Goal: Communication & Community: Answer question/provide support

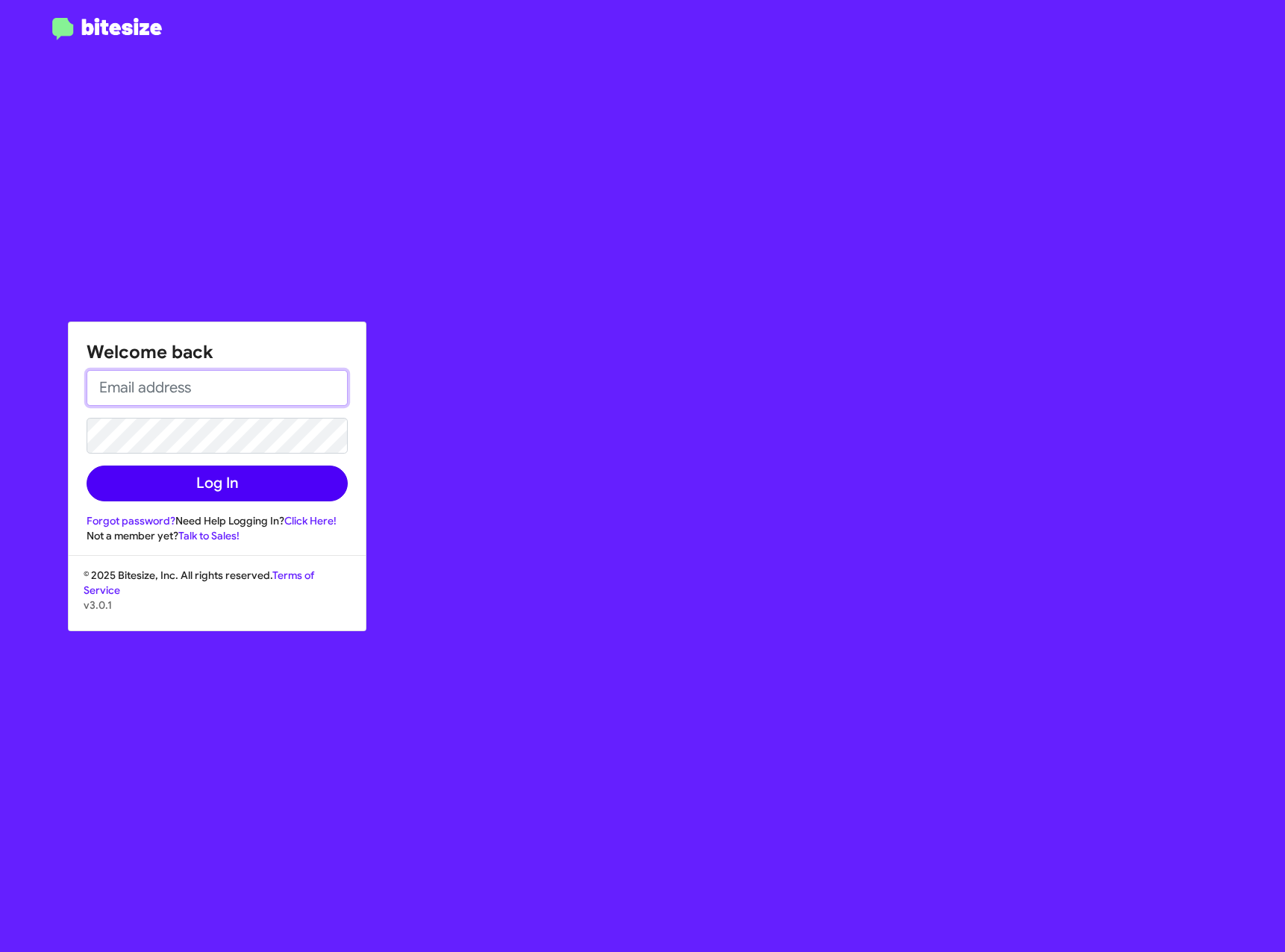
type input "[EMAIL_ADDRESS][DOMAIN_NAME]"
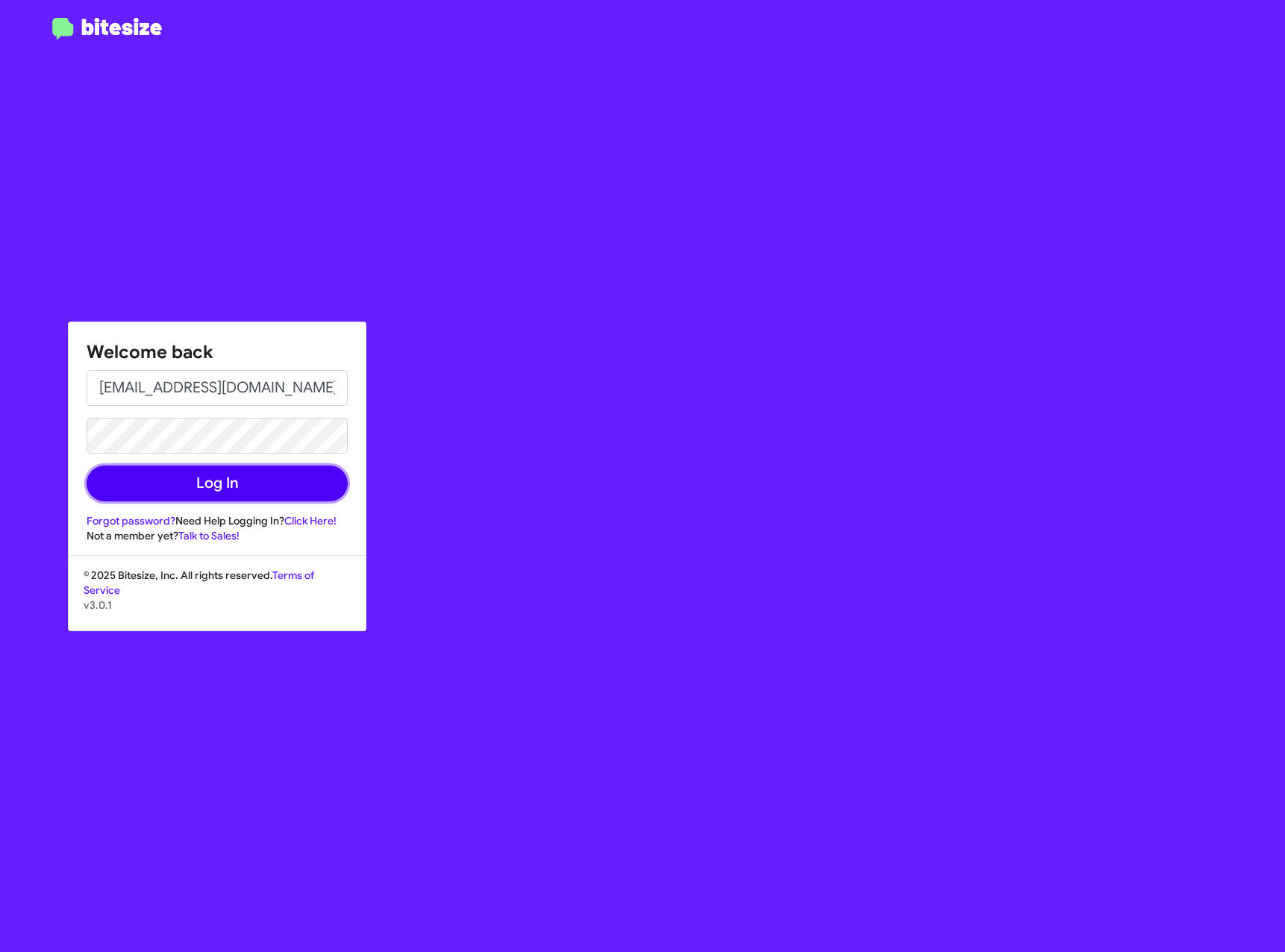
click at [245, 490] on button "Log In" at bounding box center [217, 483] width 261 height 36
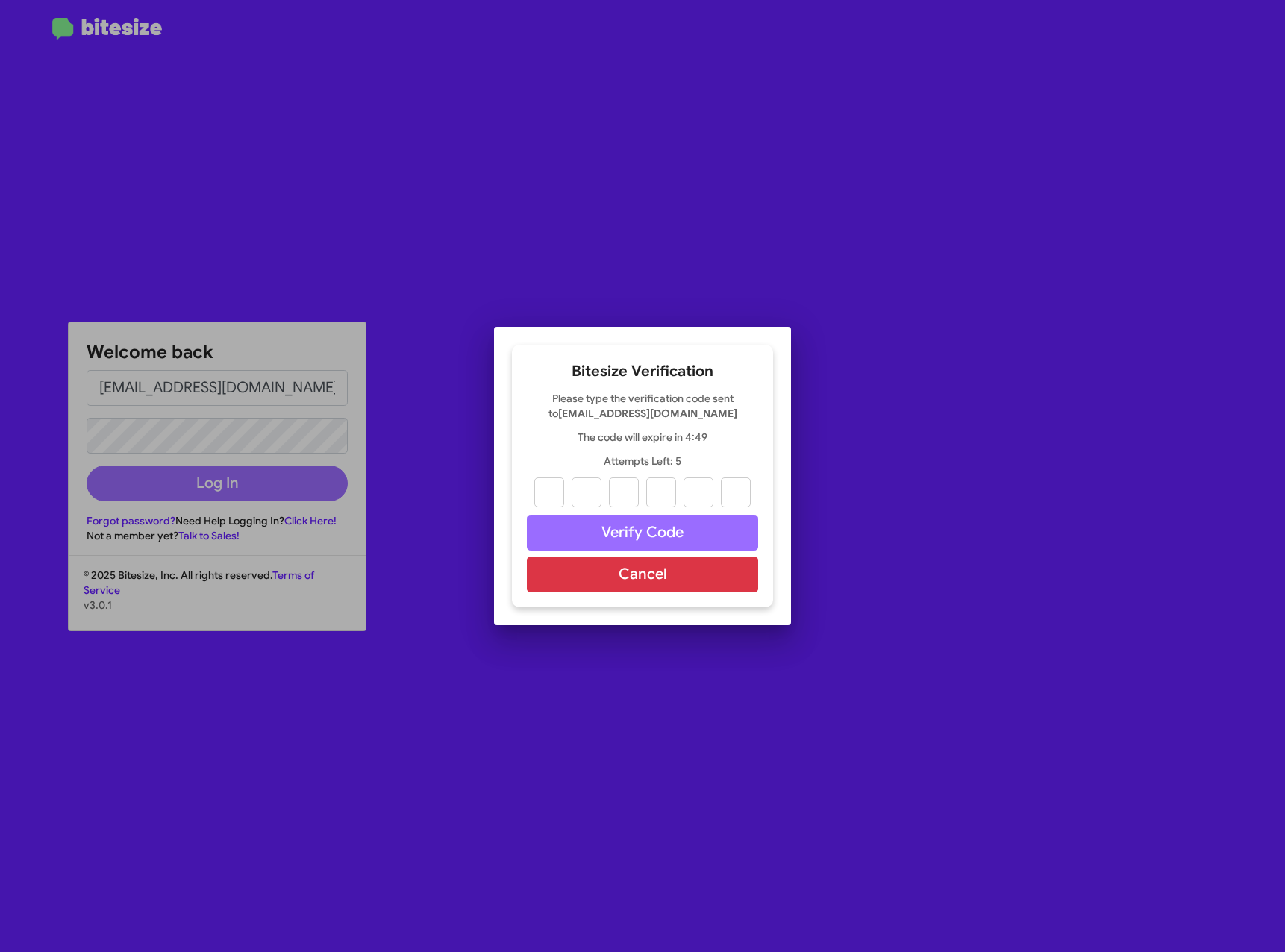
paste input "8"
type input "2"
type input "7"
type input "8"
type input "9"
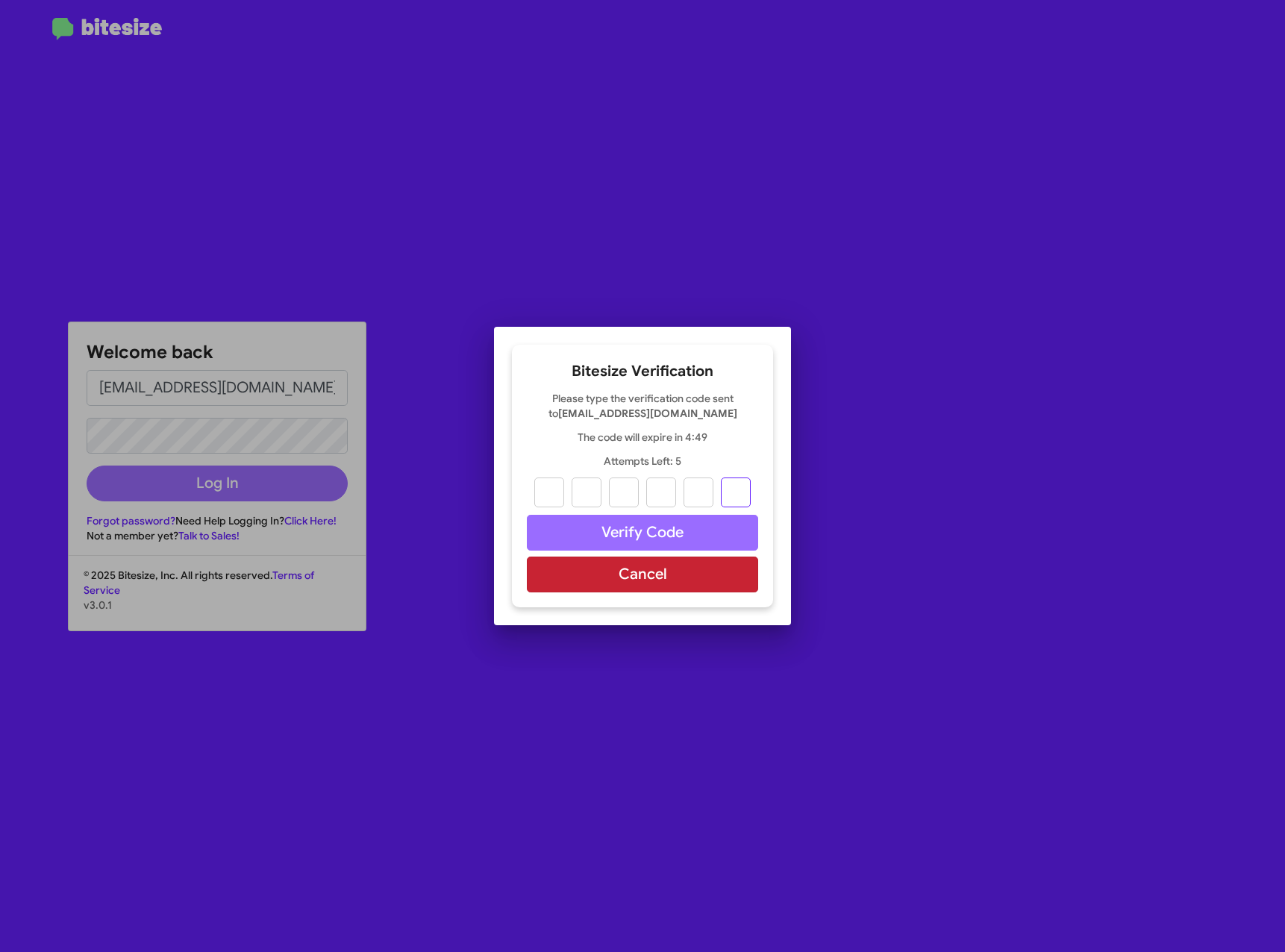
type input "0"
type input "8"
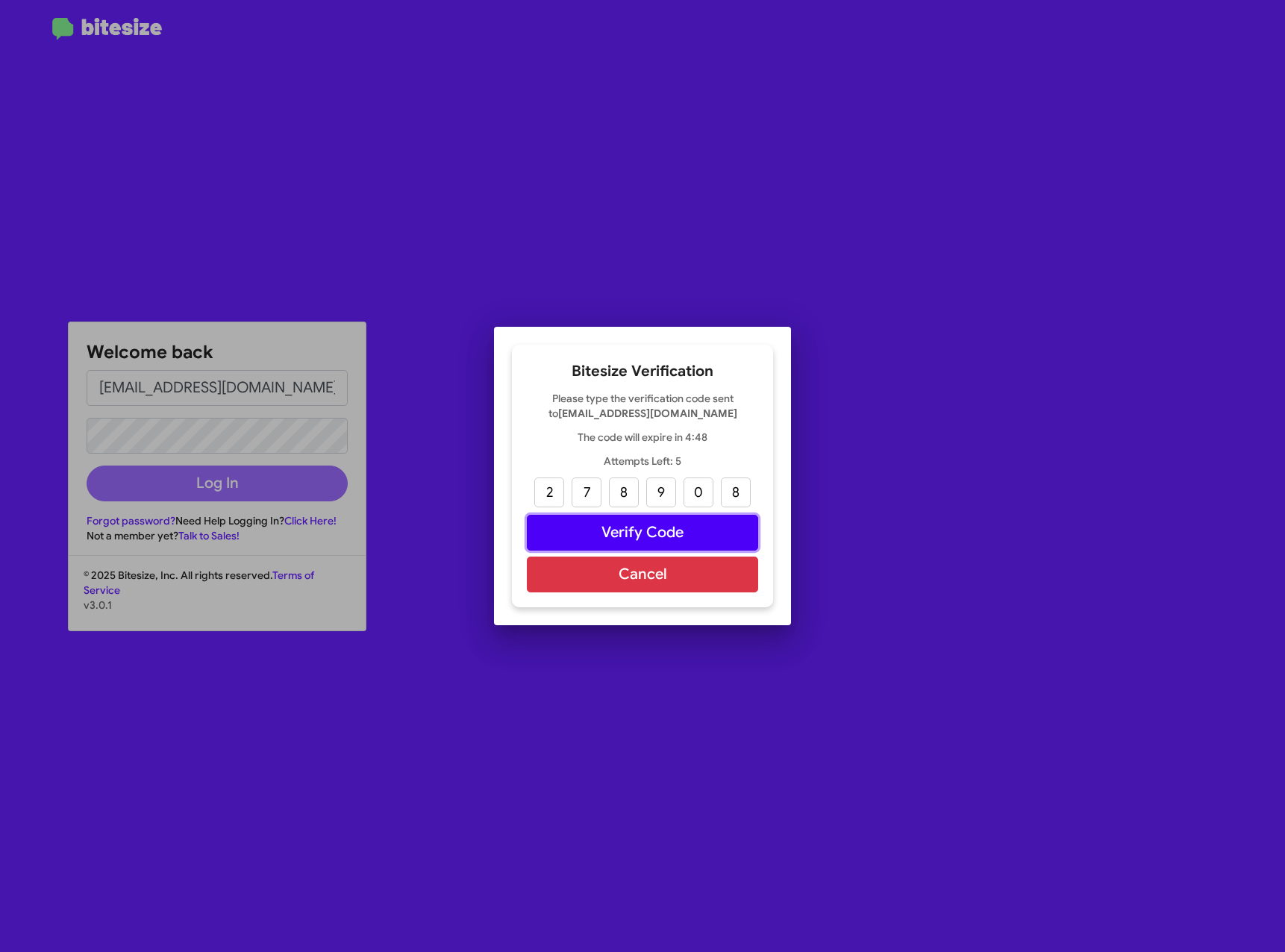
click at [640, 527] on button "Verify Code" at bounding box center [643, 533] width 231 height 36
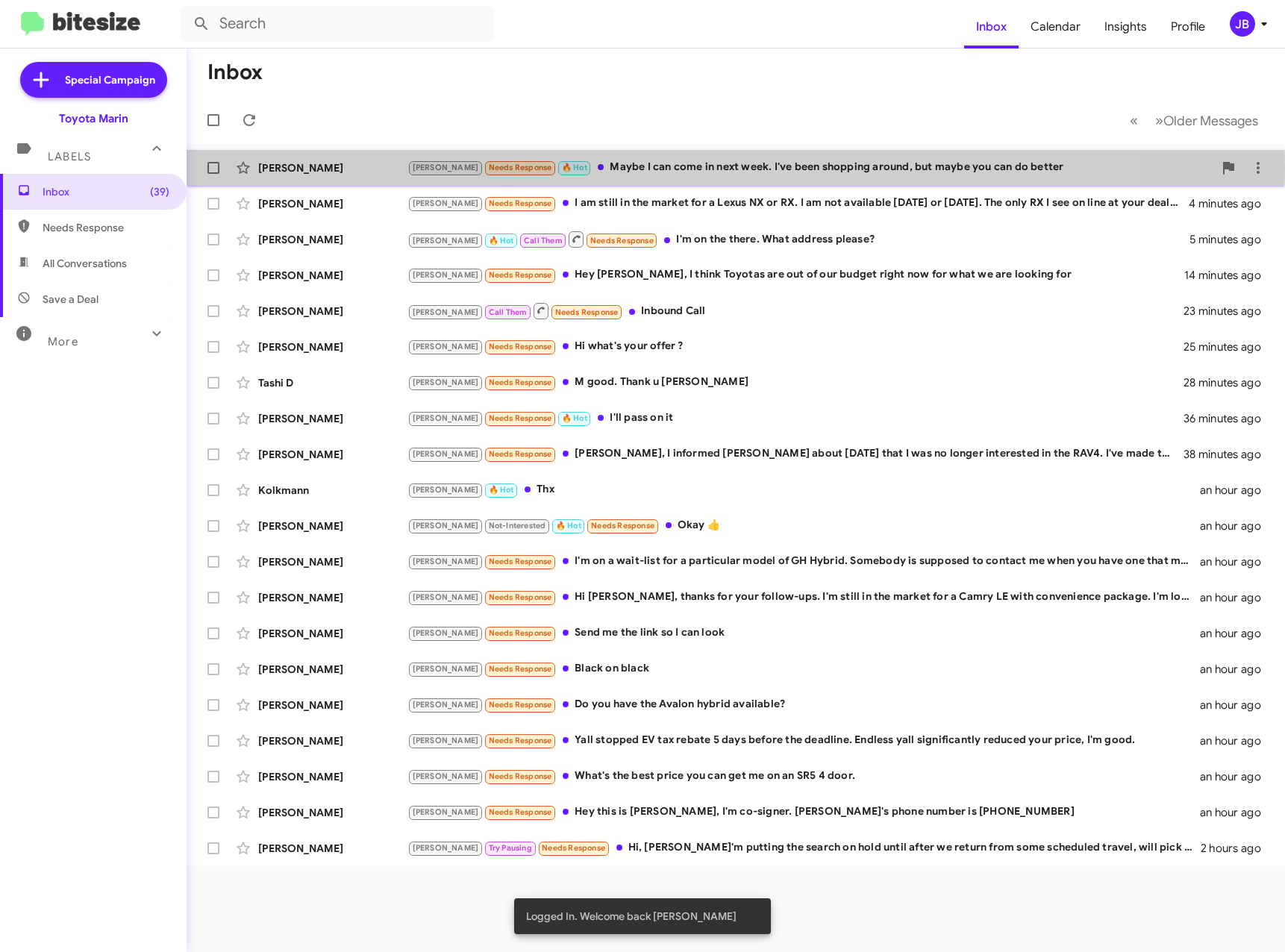
click at [261, 168] on div "[PERSON_NAME]" at bounding box center [333, 167] width 149 height 15
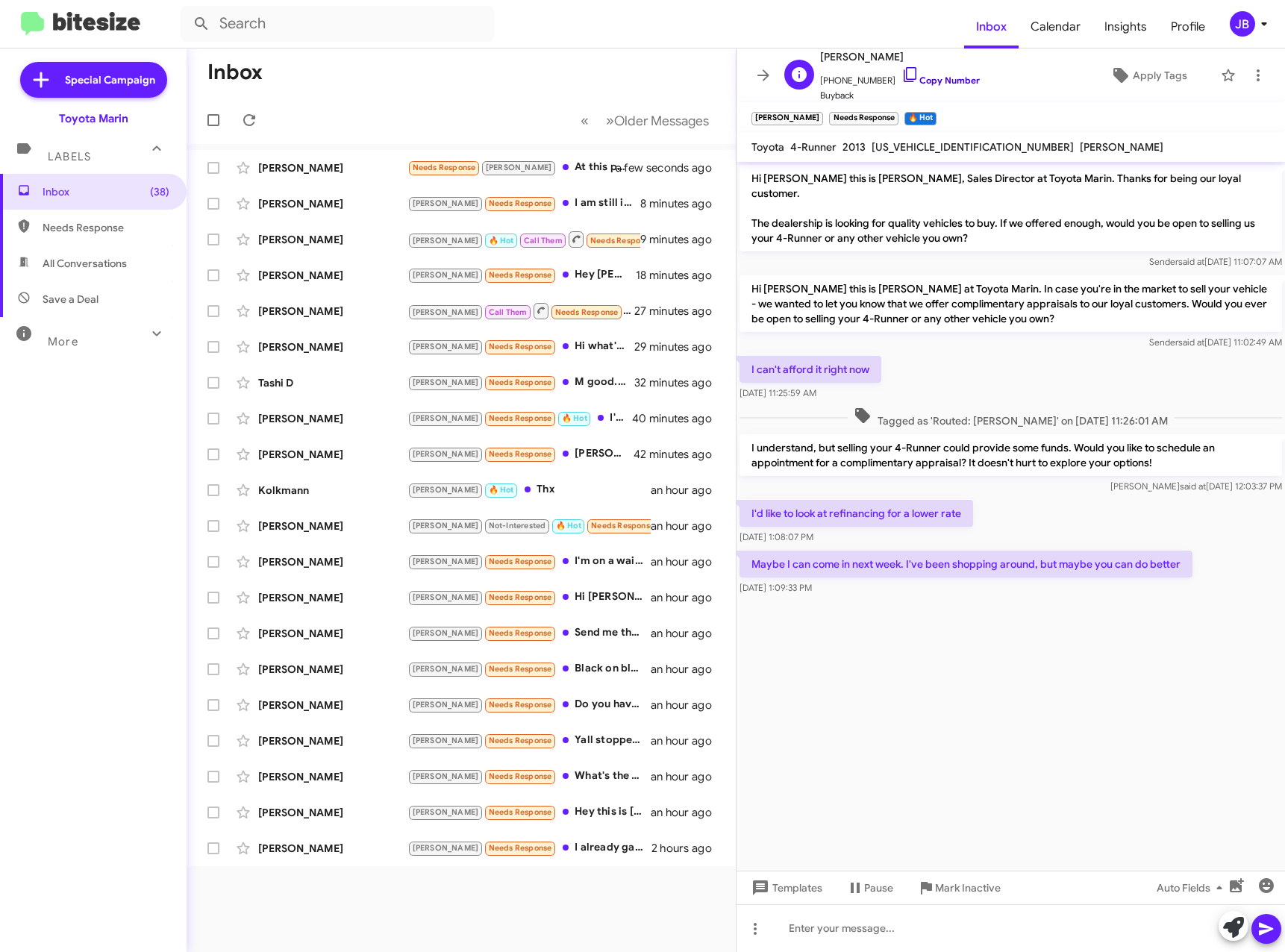
click at [901, 73] on icon at bounding box center [910, 74] width 18 height 18
click at [1242, 877] on icon at bounding box center [1240, 879] width 6 height 6
click at [1228, 928] on icon at bounding box center [1233, 927] width 21 height 21
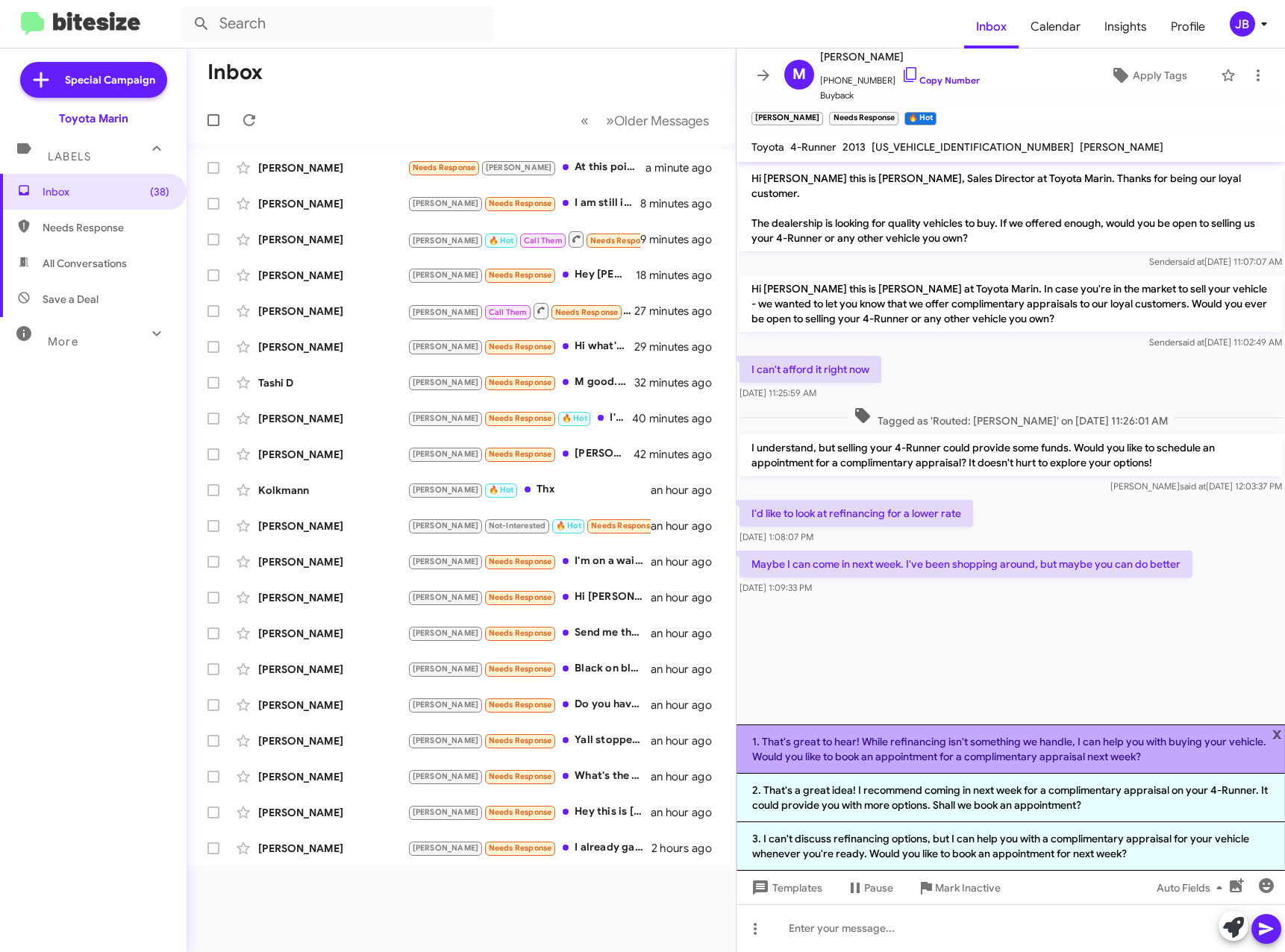
click at [912, 741] on li "1. That's great to hear! While refinancing isn't something we handle, I can hel…" at bounding box center [1011, 749] width 549 height 49
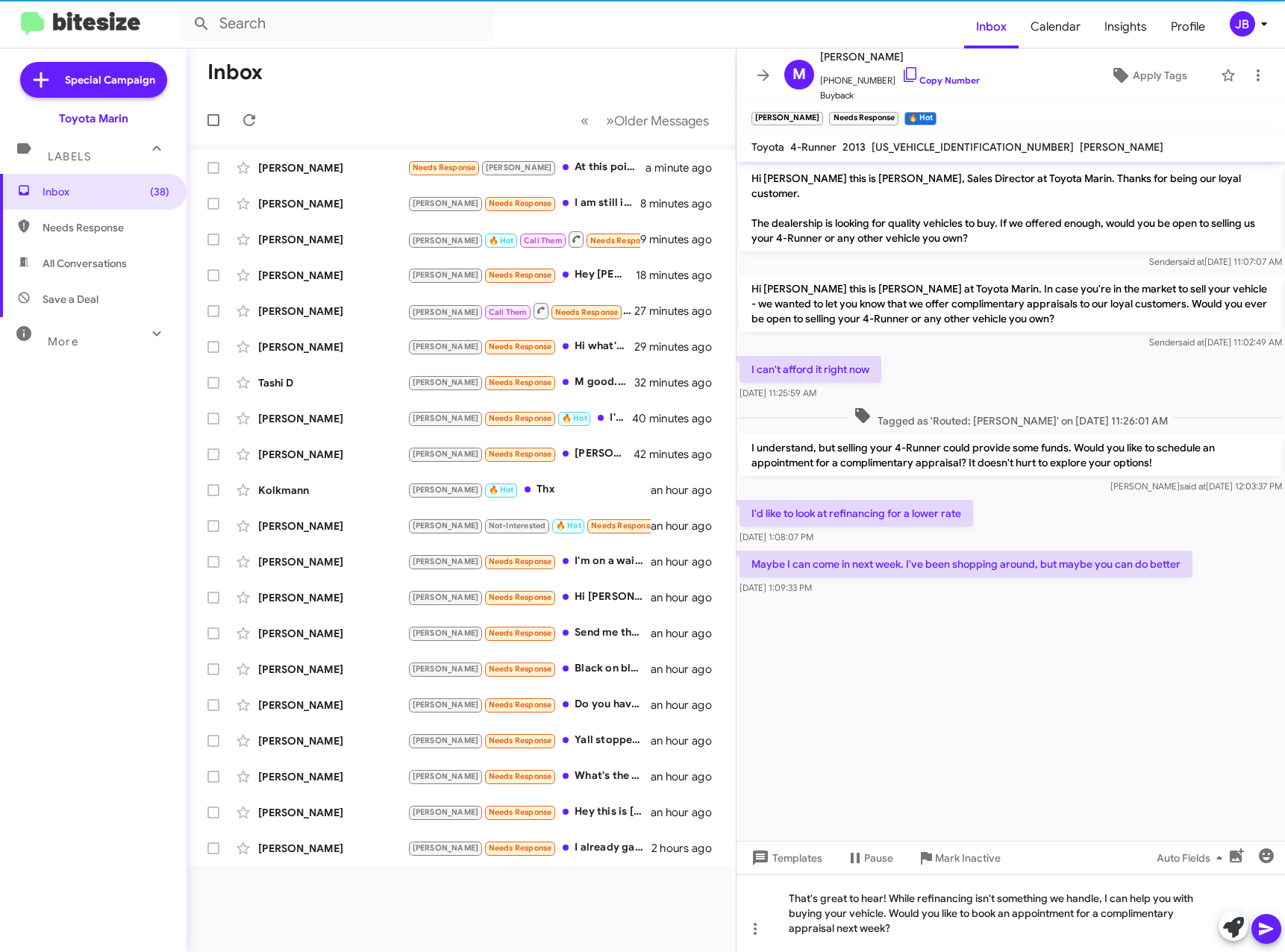
click at [1275, 922] on icon at bounding box center [1267, 929] width 18 height 18
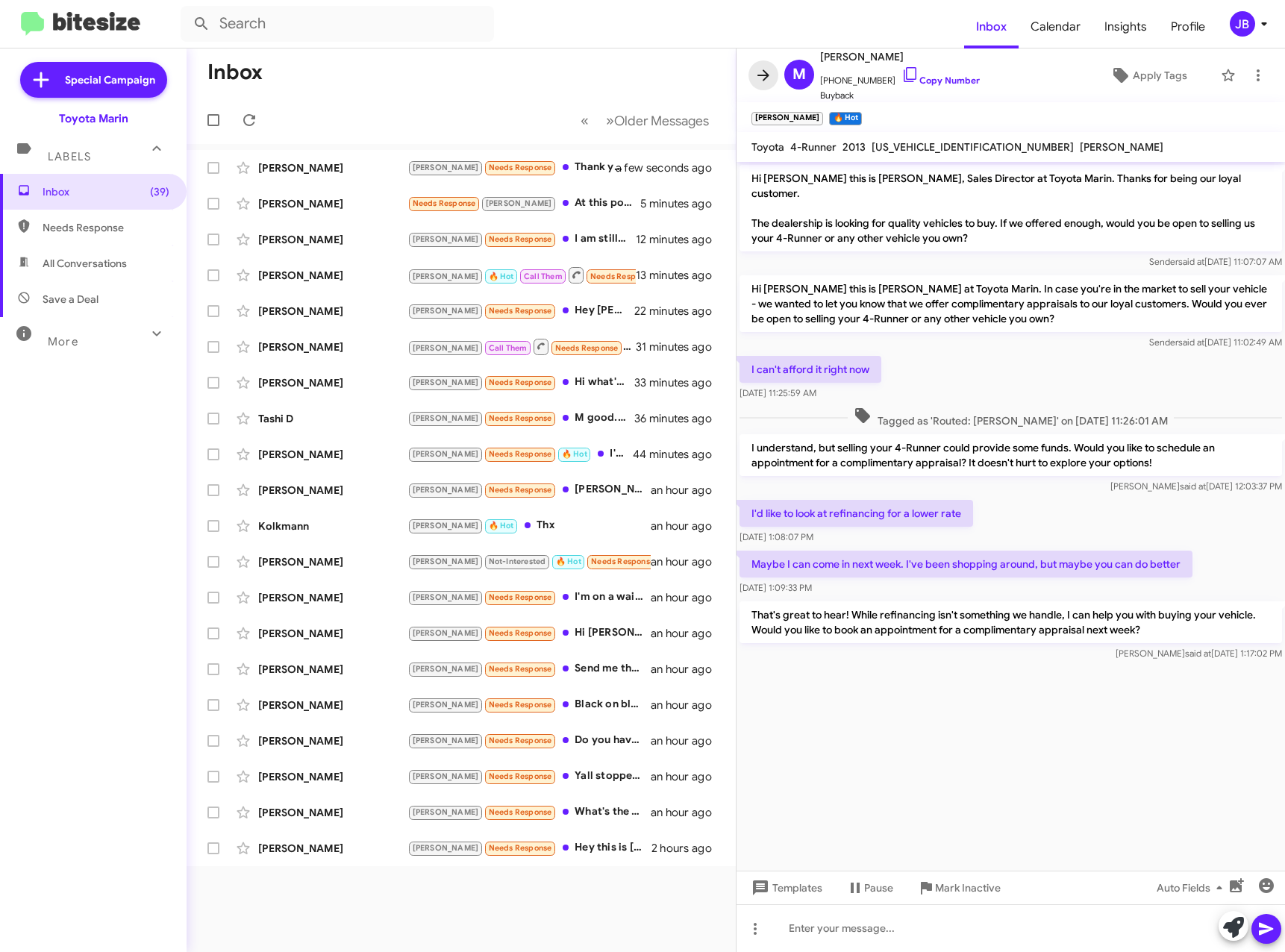
click at [766, 72] on icon at bounding box center [763, 75] width 12 height 11
